Goal: Task Accomplishment & Management: Use online tool/utility

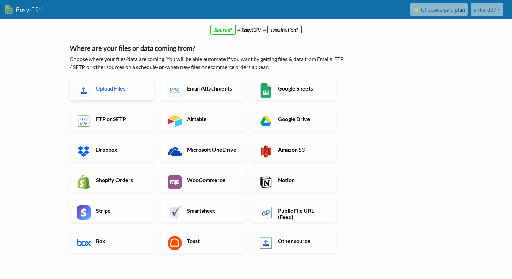
click at [137, 92] on link "Upload Files" at bounding box center [112, 89] width 84 height 24
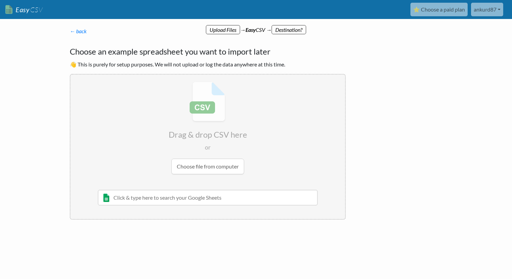
click at [203, 166] on input "file" at bounding box center [207, 127] width 275 height 107
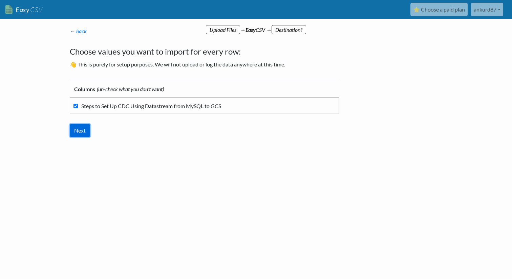
click at [84, 129] on input "Next" at bounding box center [80, 130] width 20 height 13
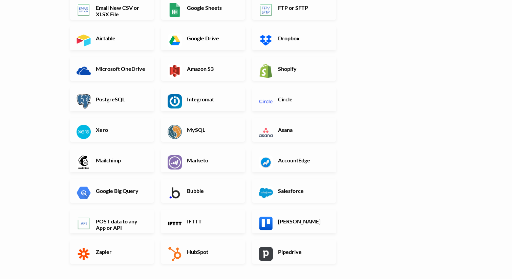
scroll to position [98, 0]
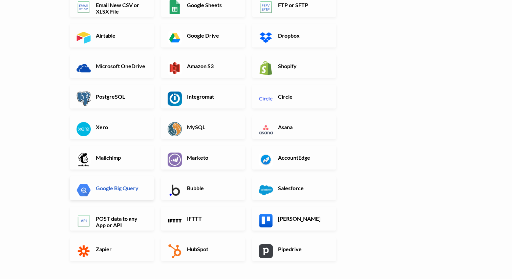
click at [140, 195] on link "Google Big Query" at bounding box center [112, 188] width 84 height 24
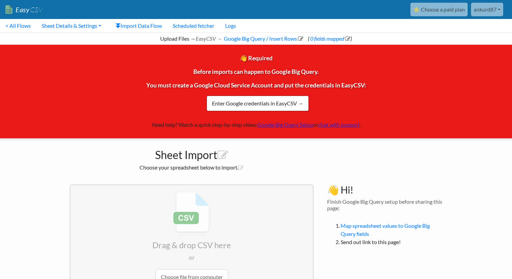
scroll to position [64, 0]
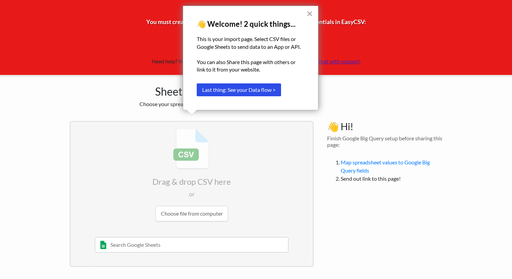
click at [308, 13] on button "×" at bounding box center [309, 13] width 6 height 11
